Goal: Entertainment & Leisure: Consume media (video, audio)

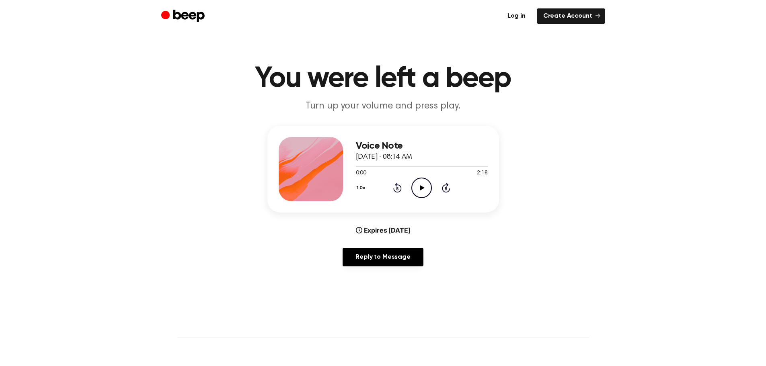
click at [418, 193] on icon "Play Audio" at bounding box center [421, 188] width 21 height 21
click at [357, 167] on div at bounding box center [422, 166] width 132 height 6
click at [419, 189] on icon "Pause Audio" at bounding box center [421, 188] width 21 height 21
click at [421, 190] on icon "Play Audio" at bounding box center [421, 188] width 21 height 21
click at [421, 189] on icon at bounding box center [422, 187] width 4 height 5
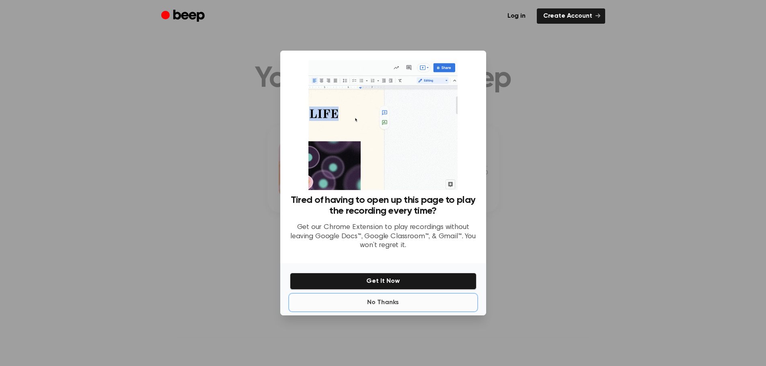
click at [393, 302] on button "No Thanks" at bounding box center [383, 303] width 187 height 16
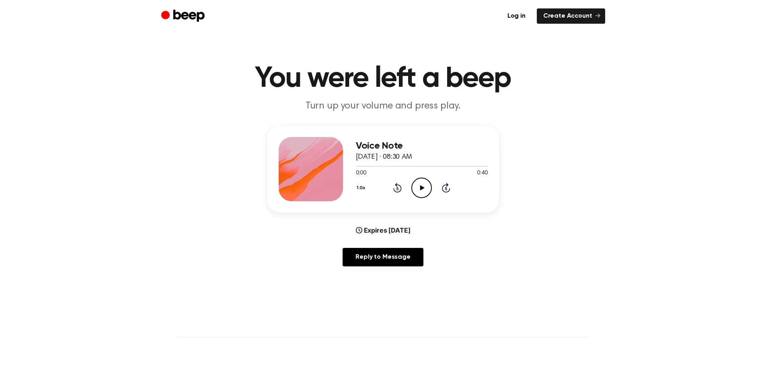
click at [424, 189] on icon "Play Audio" at bounding box center [421, 188] width 21 height 21
click at [425, 190] on icon "Play Audio" at bounding box center [421, 188] width 21 height 21
